Goal: Find specific page/section: Find specific page/section

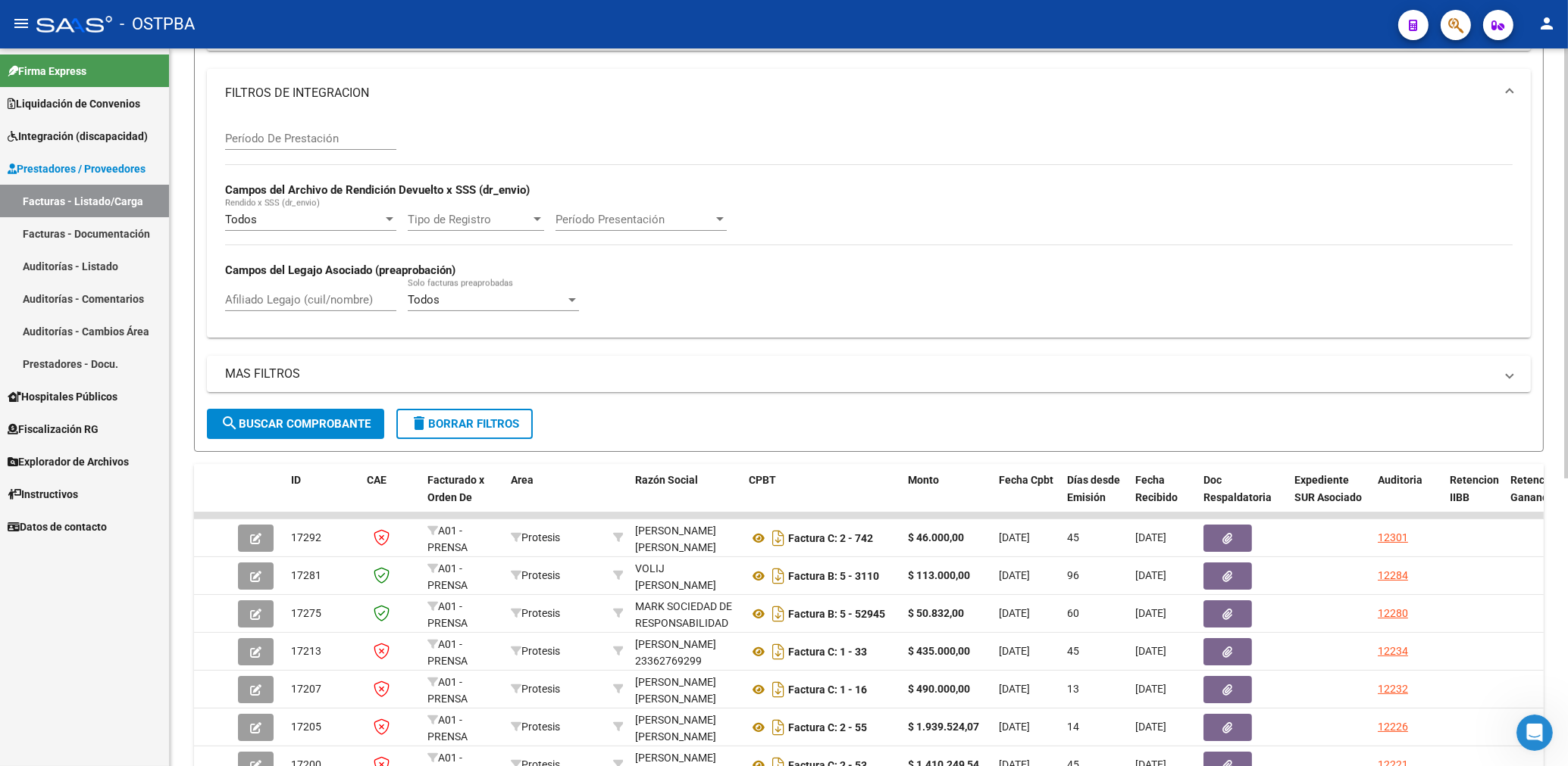
click at [319, 431] on span "search Buscar Comprobante" at bounding box center [296, 424] width 150 height 13
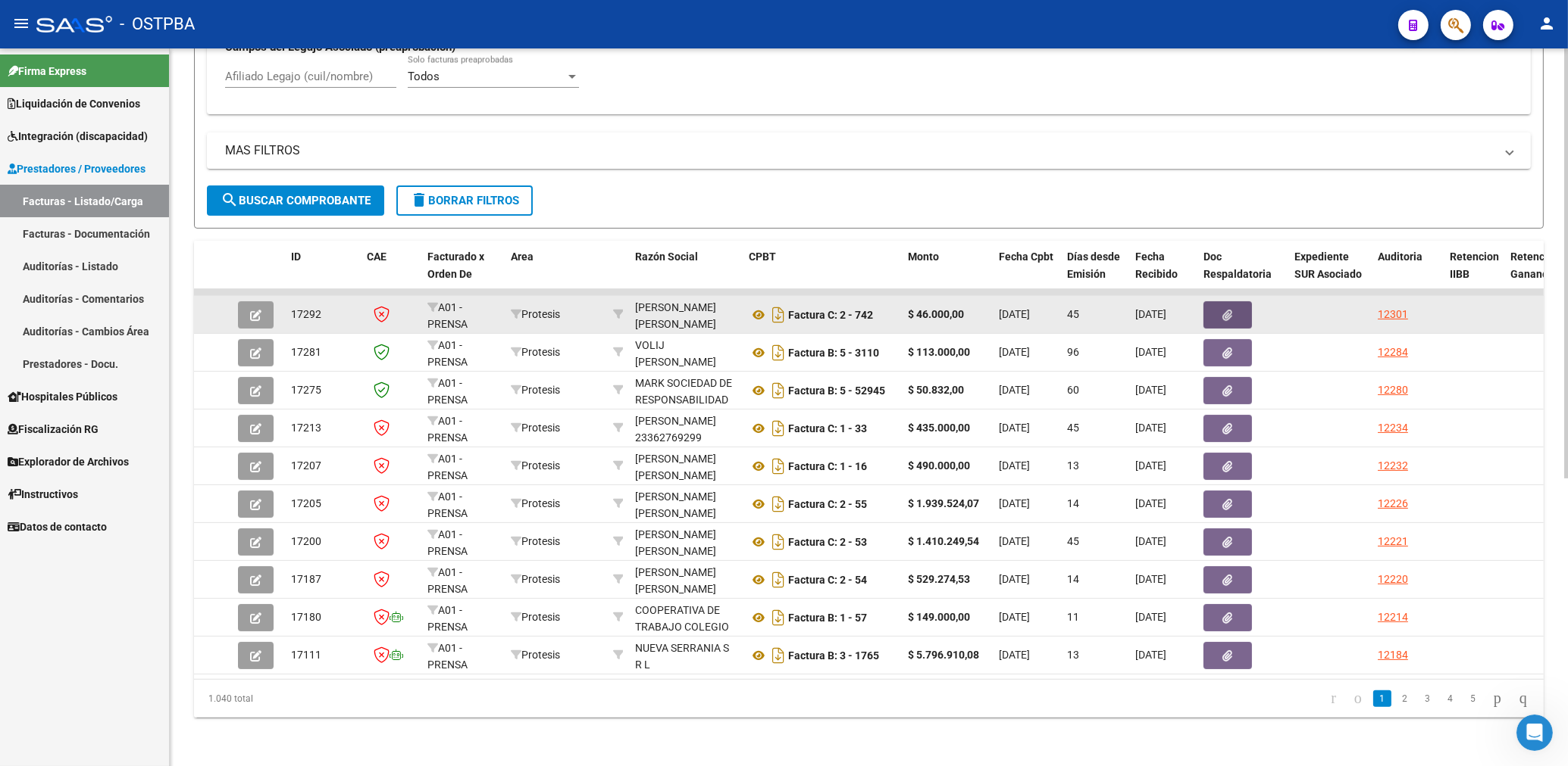
click at [1221, 302] on button "button" at bounding box center [1227, 315] width 48 height 28
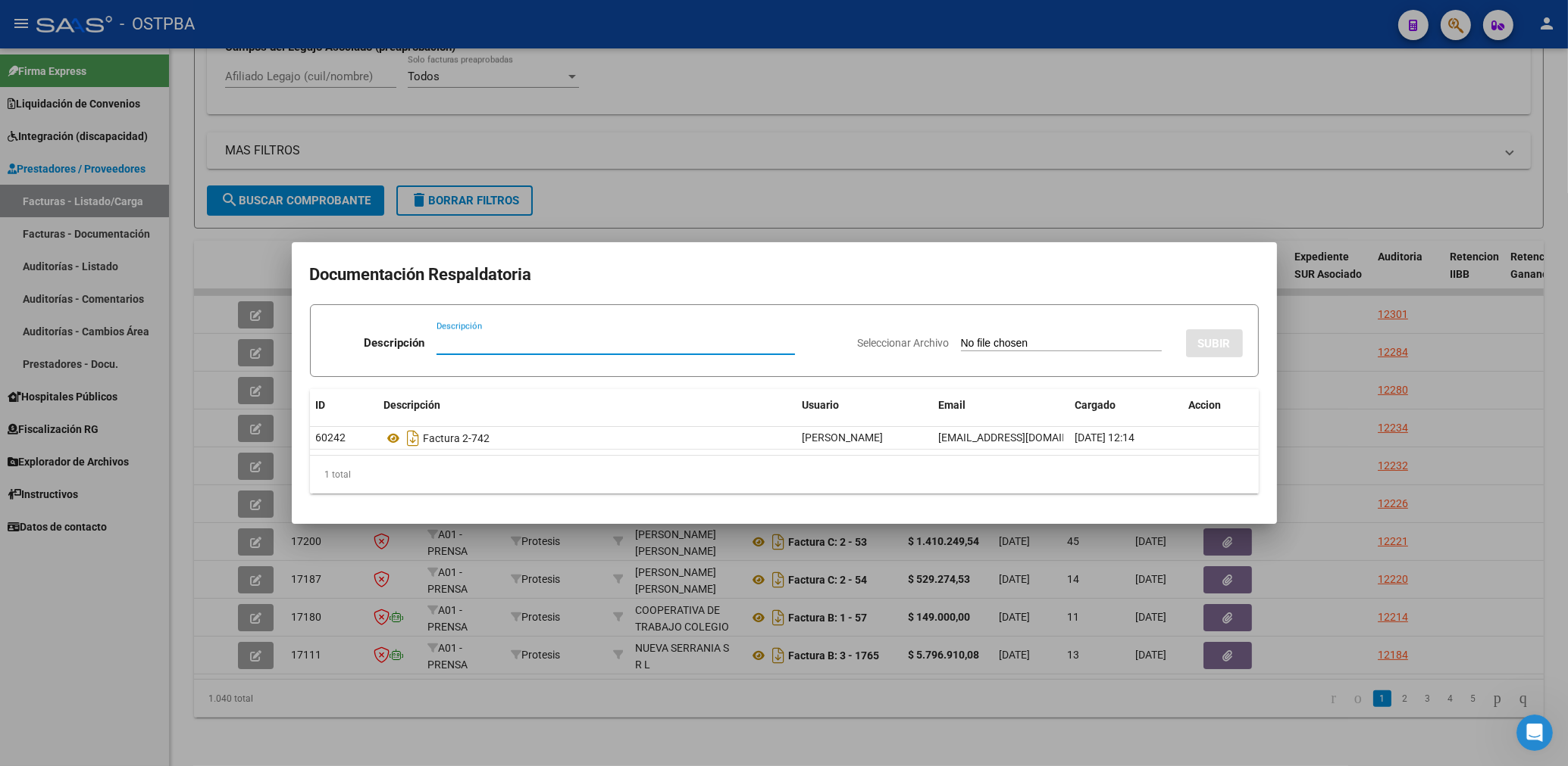
click at [1008, 106] on div at bounding box center [784, 383] width 1568 height 766
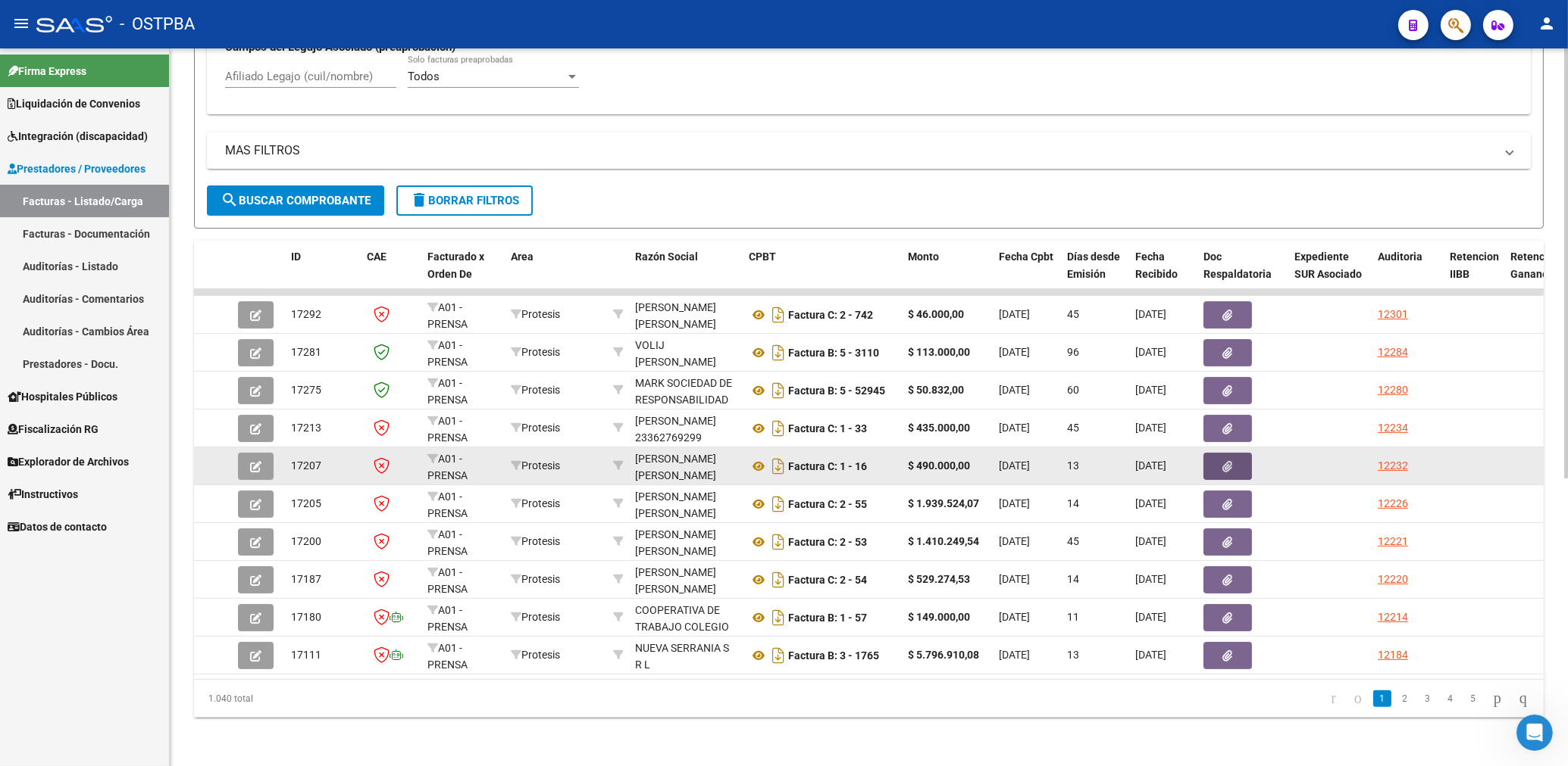
click at [1233, 456] on button "button" at bounding box center [1227, 467] width 48 height 28
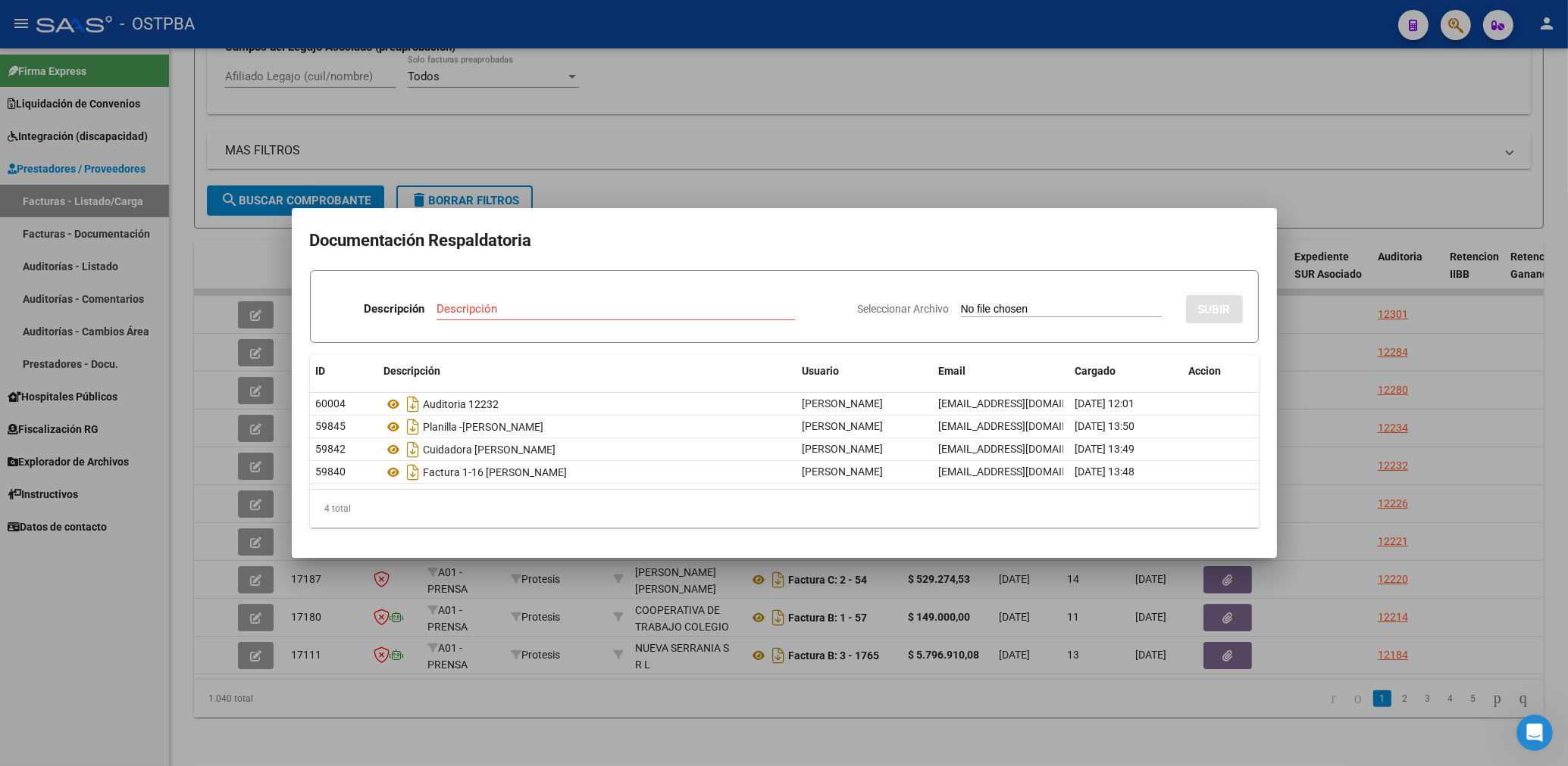
click at [659, 158] on div at bounding box center [784, 383] width 1568 height 766
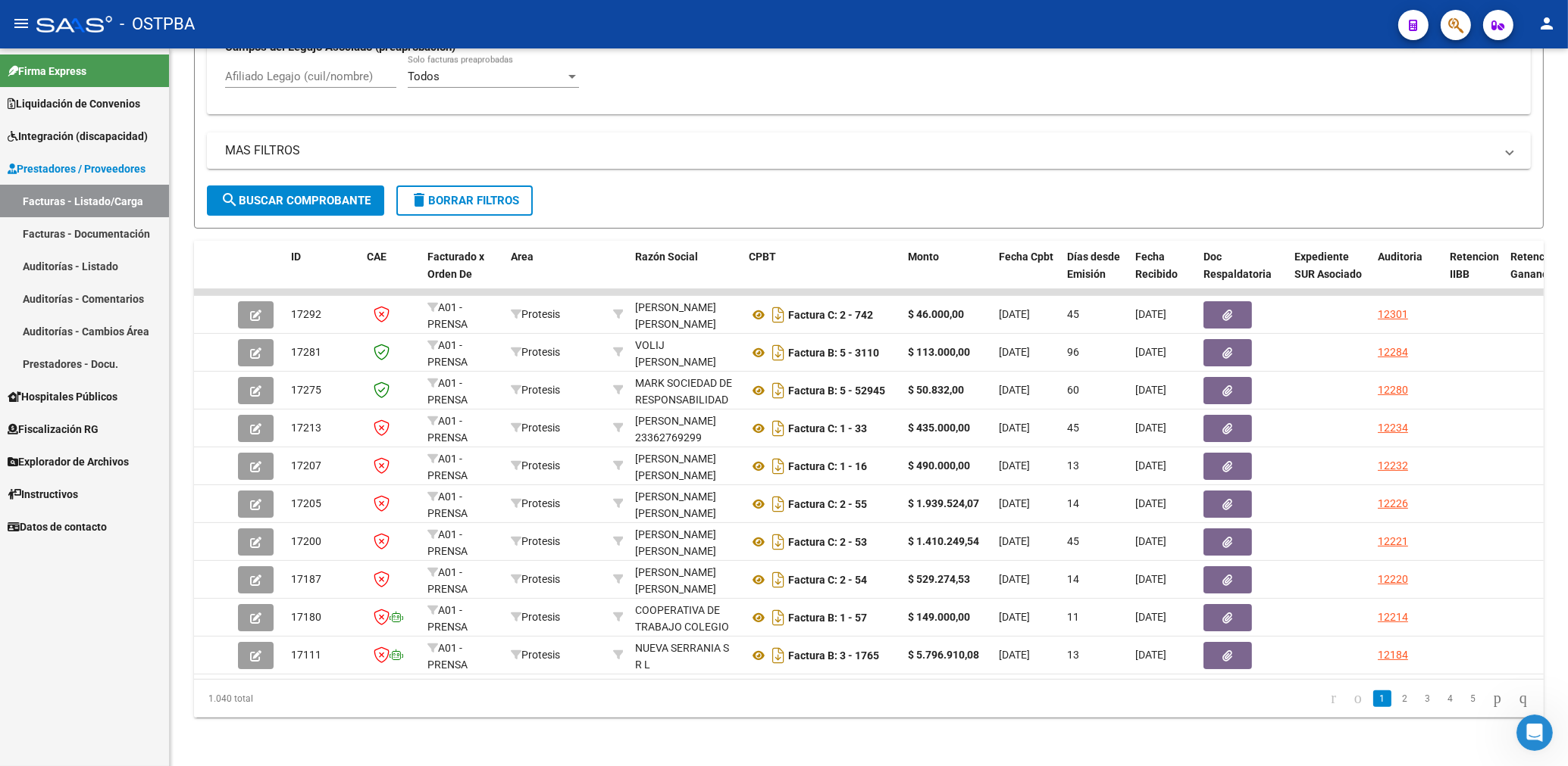
drag, startPoint x: 75, startPoint y: 695, endPoint x: 110, endPoint y: 657, distance: 51.7
click at [76, 695] on div "Firma Express Liquidación de Convenios Gastos - Items Gastos - Facturas Integra…" at bounding box center [85, 407] width 169 height 718
click at [95, 558] on div "Firma Express Liquidación de Convenios Gastos - Items Gastos - Facturas Integra…" at bounding box center [85, 407] width 169 height 718
click at [87, 607] on div "Firma Express Liquidación de Convenios Gastos - Items Gastos - Facturas Integra…" at bounding box center [85, 407] width 169 height 718
click at [99, 554] on div "Firma Express Liquidación de Convenios Gastos - Items Gastos - Facturas Integra…" at bounding box center [85, 407] width 169 height 718
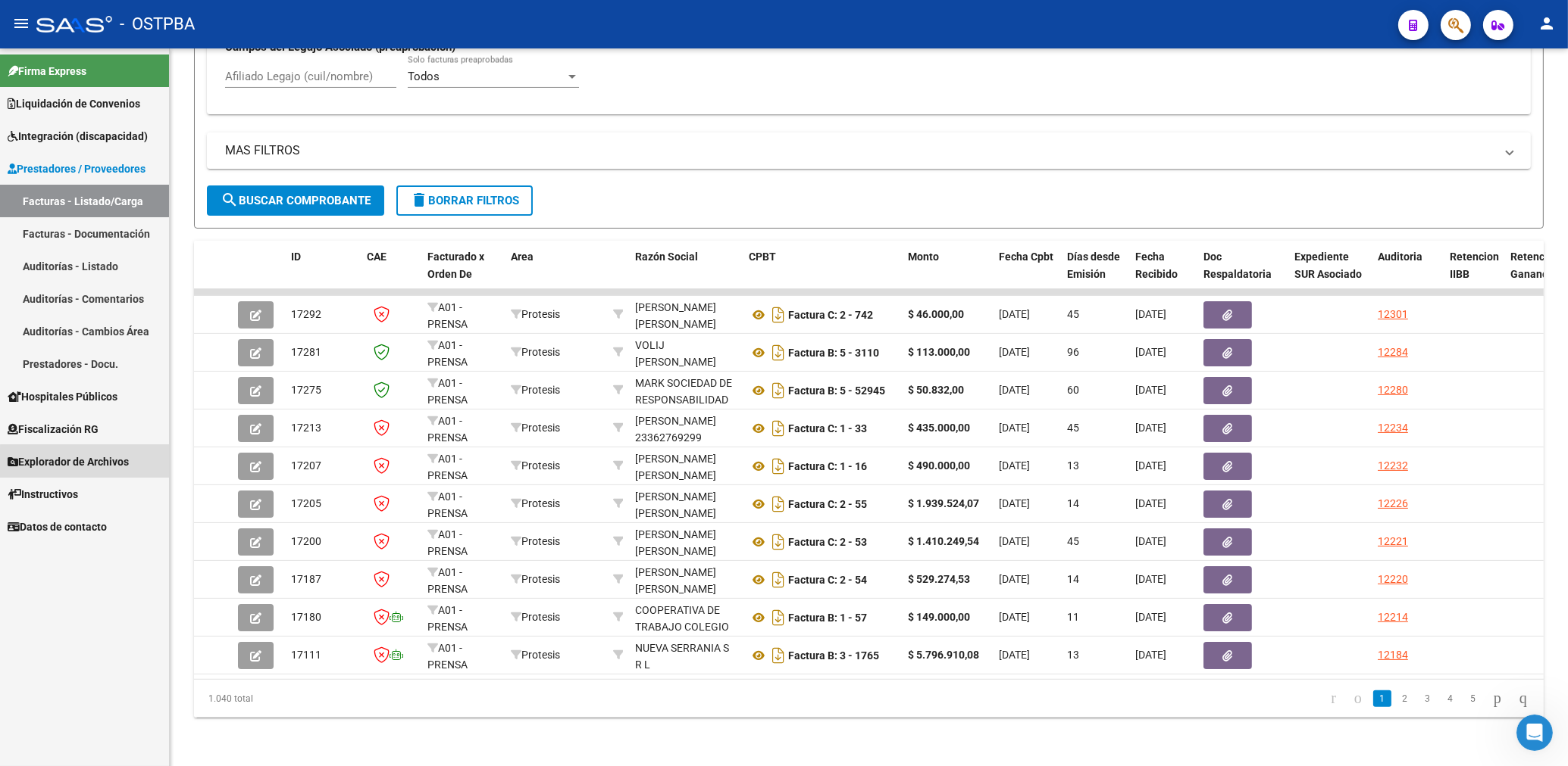
click at [97, 465] on span "Explorador de Archivos" at bounding box center [68, 462] width 122 height 17
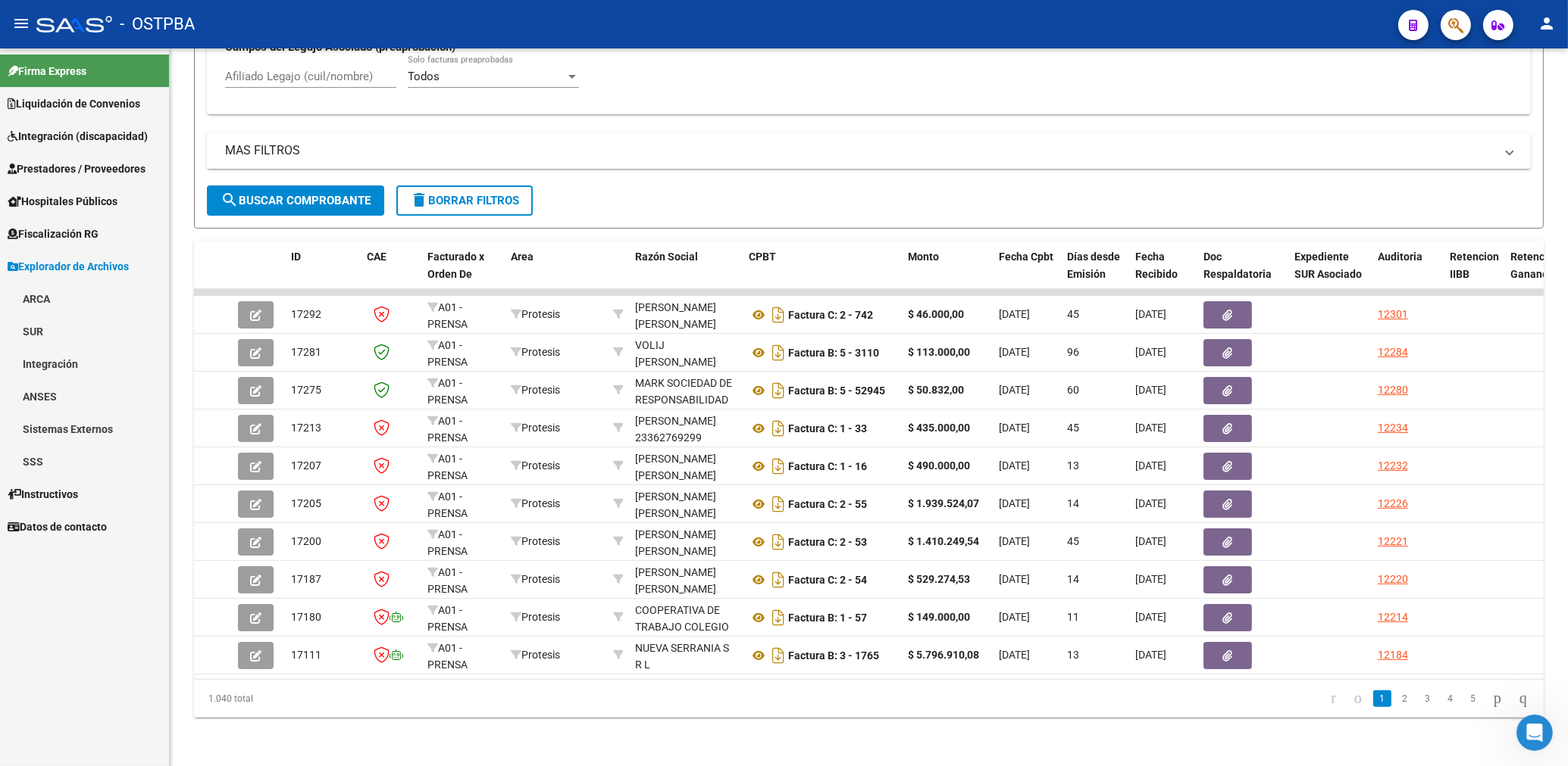
click at [42, 298] on link "ARCA" at bounding box center [85, 298] width 169 height 32
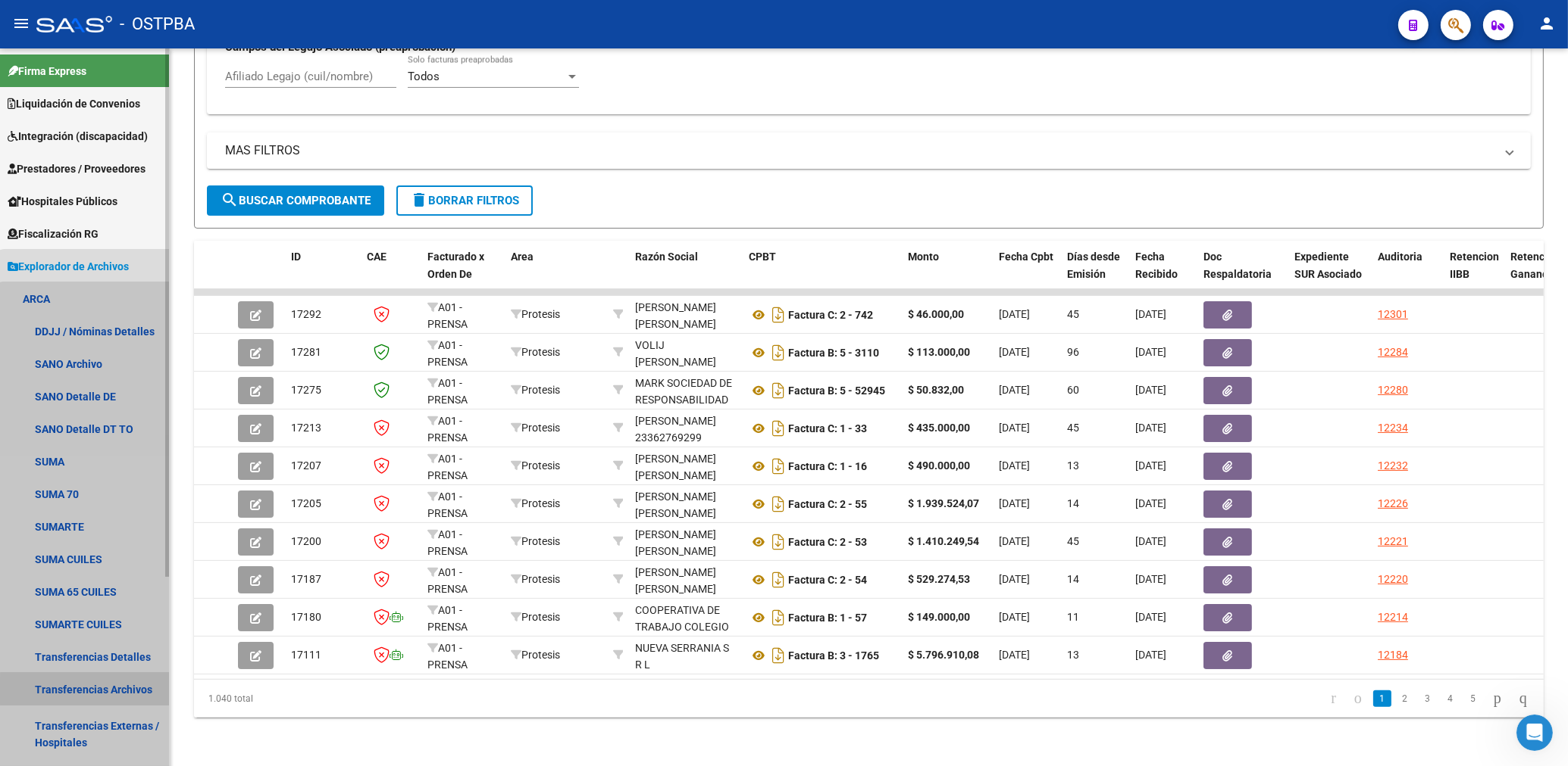
click at [128, 691] on link "Transferencias Archivos" at bounding box center [85, 689] width 169 height 32
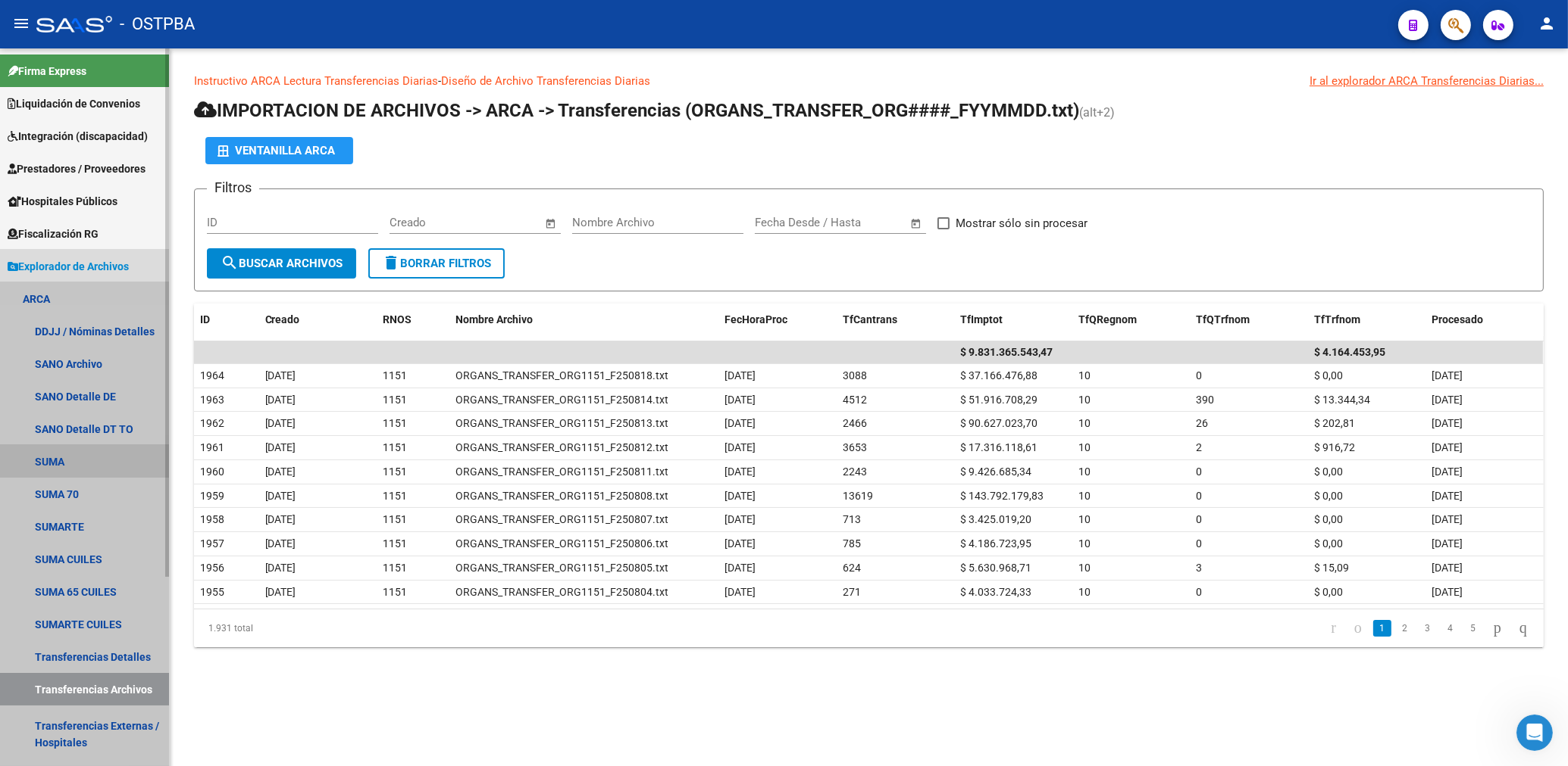
click at [59, 463] on link "SUMA" at bounding box center [85, 462] width 169 height 32
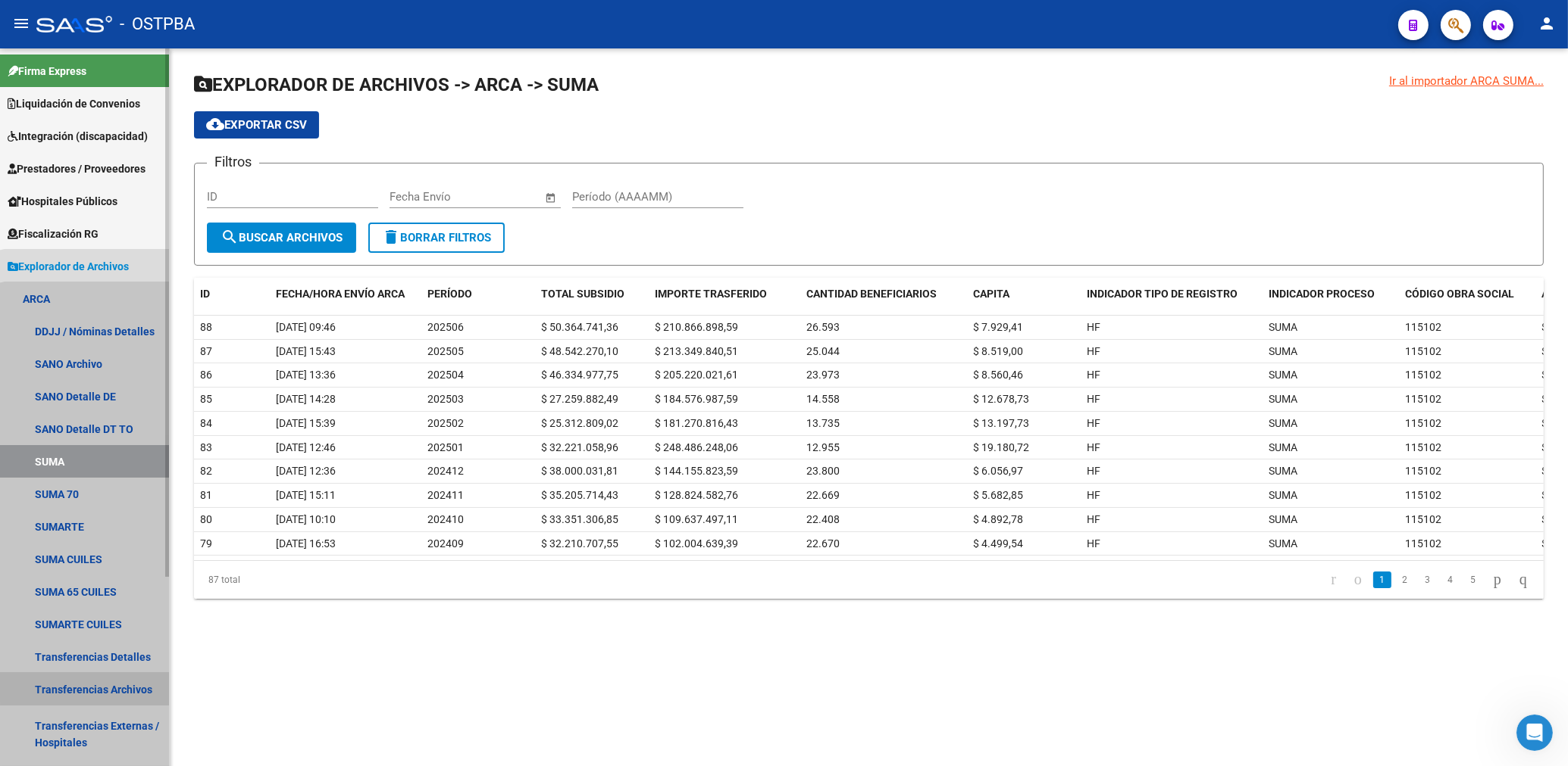
click at [94, 686] on link "Transferencias Archivos" at bounding box center [85, 689] width 169 height 32
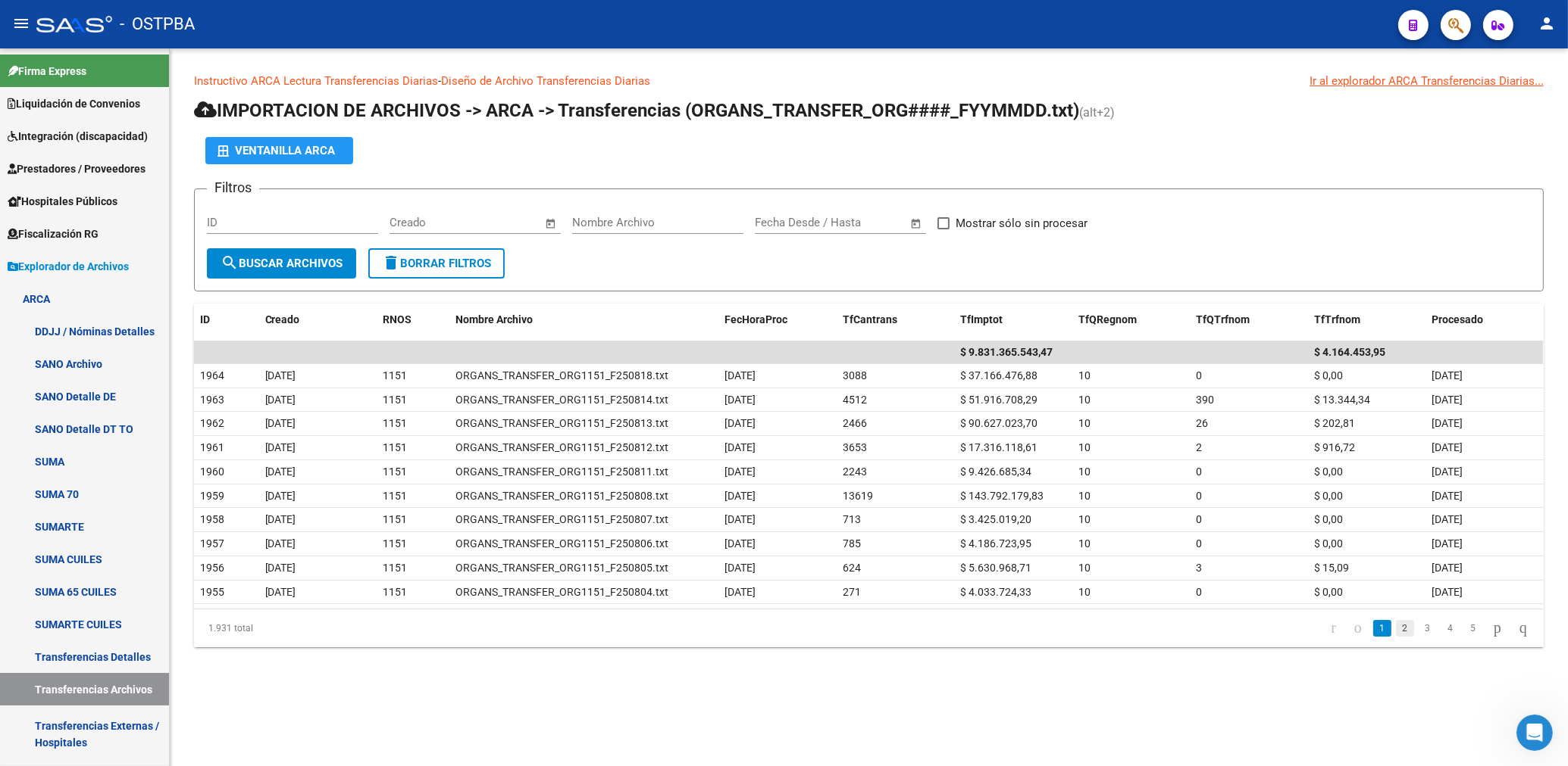
click at [1396, 629] on link "2" at bounding box center [1404, 629] width 18 height 17
click at [1419, 626] on link "3" at bounding box center [1427, 629] width 18 height 17
click at [1396, 626] on link "2" at bounding box center [1404, 629] width 18 height 17
click at [1373, 625] on link "1" at bounding box center [1382, 629] width 18 height 17
click at [72, 128] on span "Integración (discapacidad)" at bounding box center [77, 137] width 140 height 17
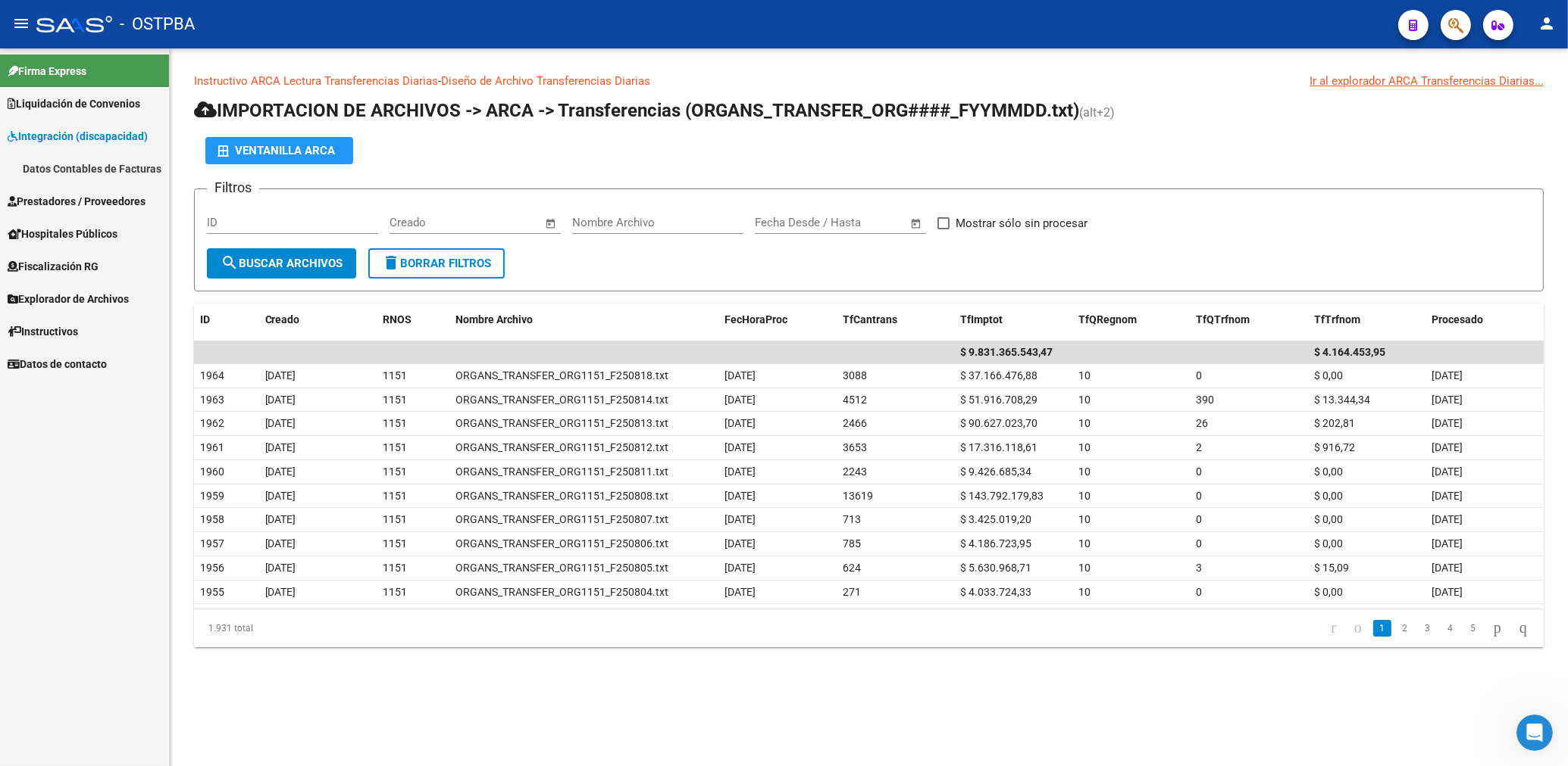
click at [83, 101] on span "Liquidación de Convenios" at bounding box center [73, 104] width 132 height 17
click at [103, 203] on span "Integración (discapacidad)" at bounding box center [77, 201] width 140 height 17
click at [78, 199] on span "Prestadores / Proveedores" at bounding box center [76, 201] width 138 height 17
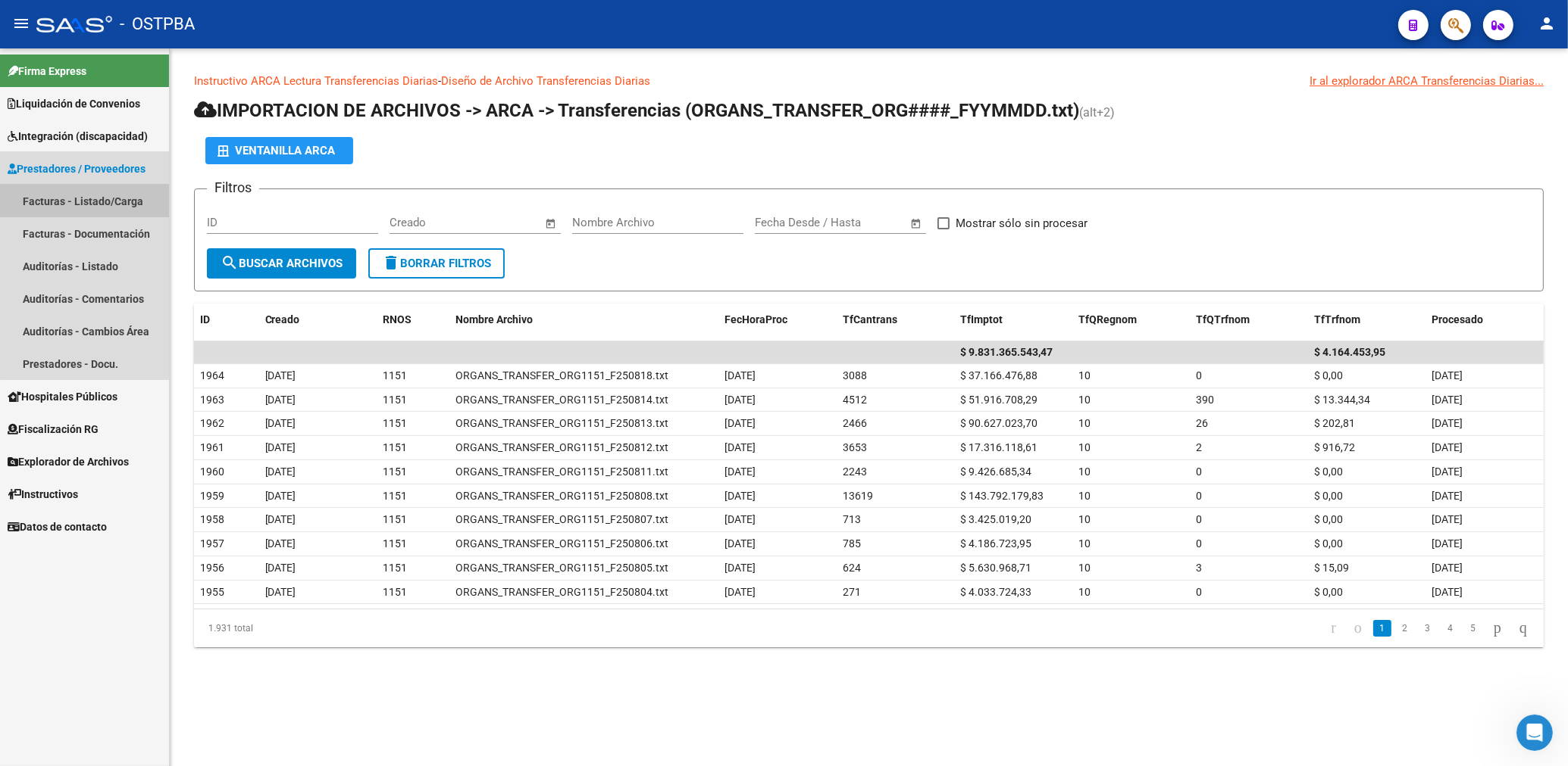
click at [92, 204] on link "Facturas - Listado/Carga" at bounding box center [85, 201] width 169 height 32
